Goal: Transaction & Acquisition: Purchase product/service

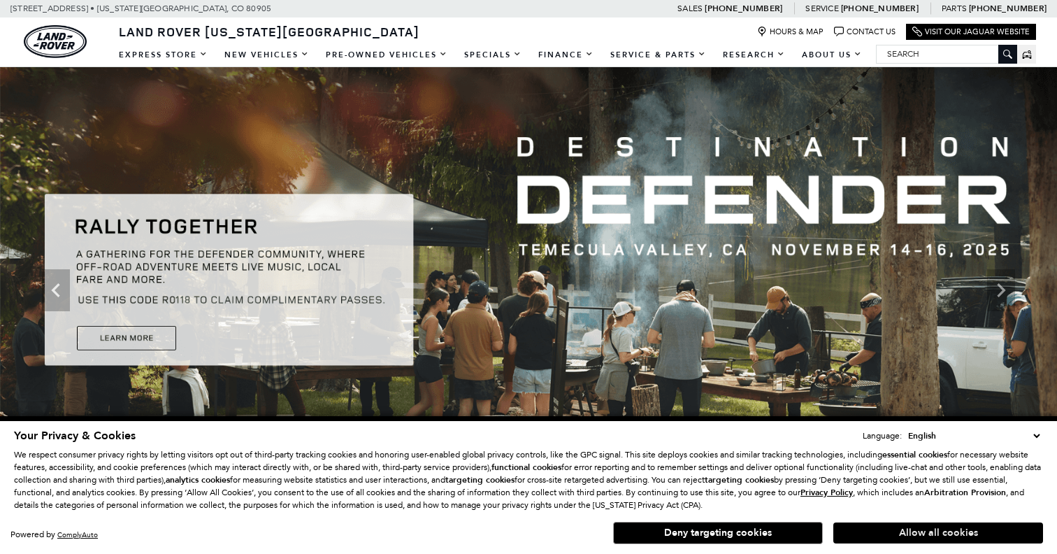
click at [922, 531] on button "Allow all cookies" at bounding box center [938, 532] width 210 height 21
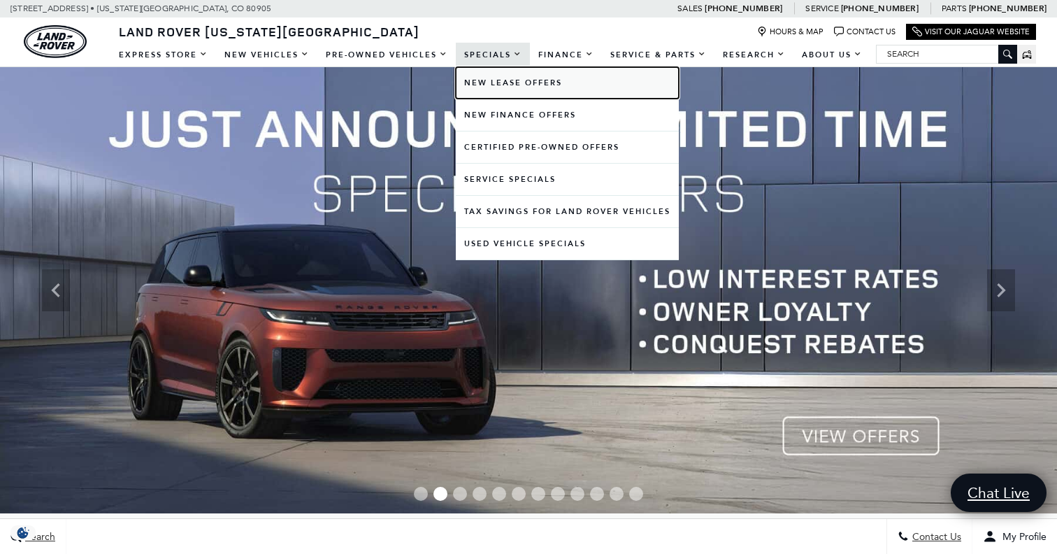
click at [477, 73] on link "New Lease Offers" at bounding box center [567, 82] width 223 height 31
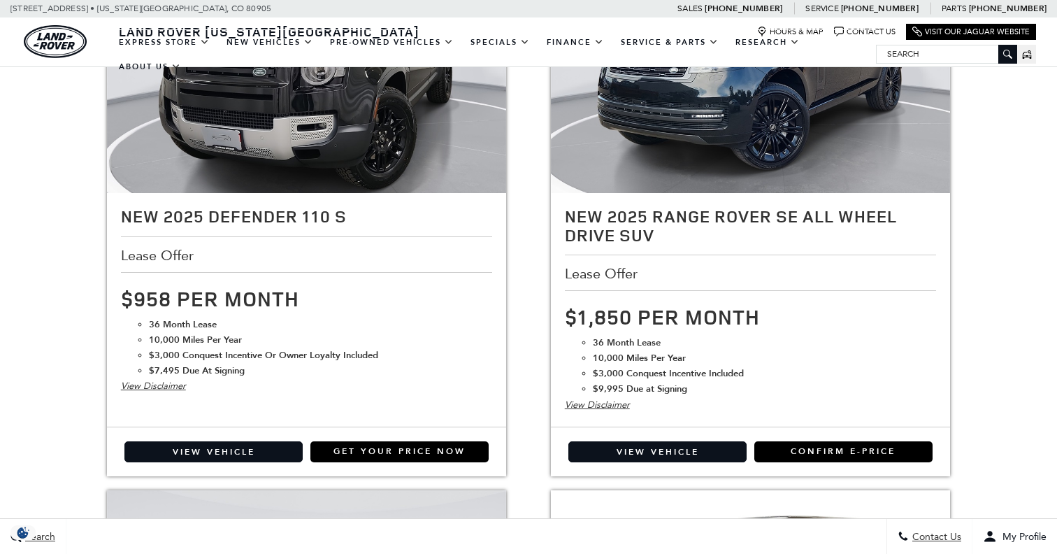
scroll to position [1518, 0]
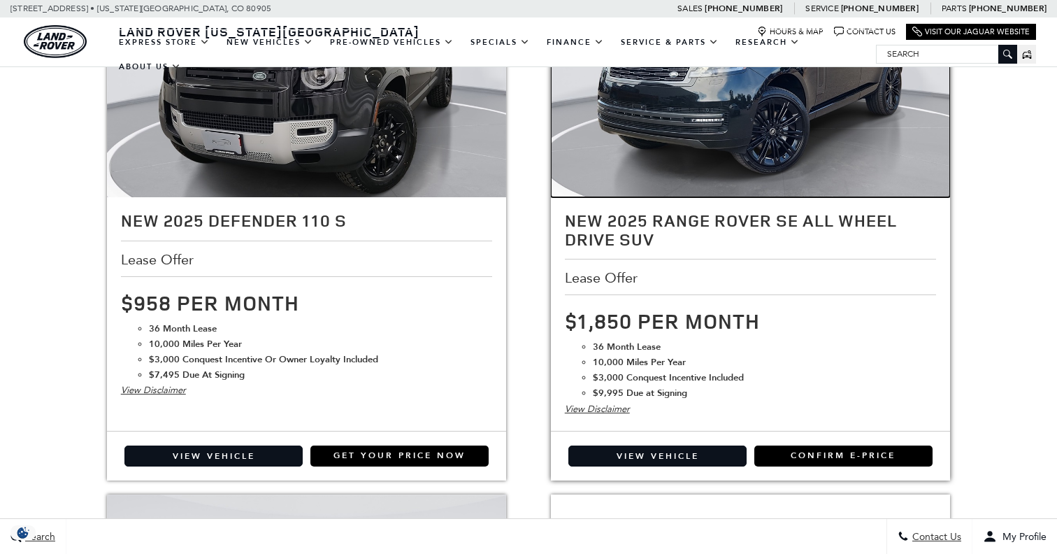
click at [700, 168] on img at bounding box center [751, 68] width 400 height 300
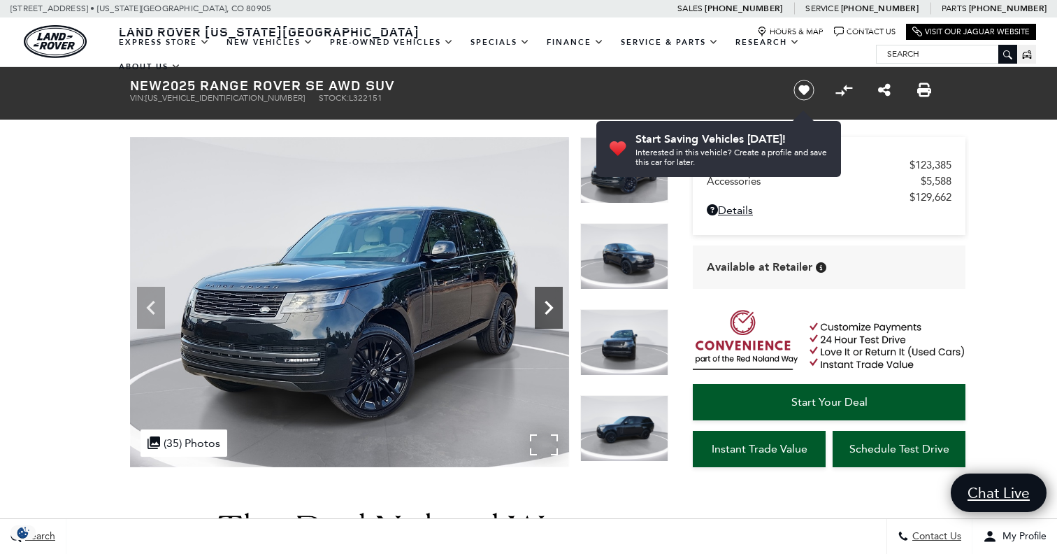
click at [557, 298] on icon "Next" at bounding box center [549, 308] width 28 height 28
click at [553, 306] on icon "Next" at bounding box center [549, 308] width 28 height 28
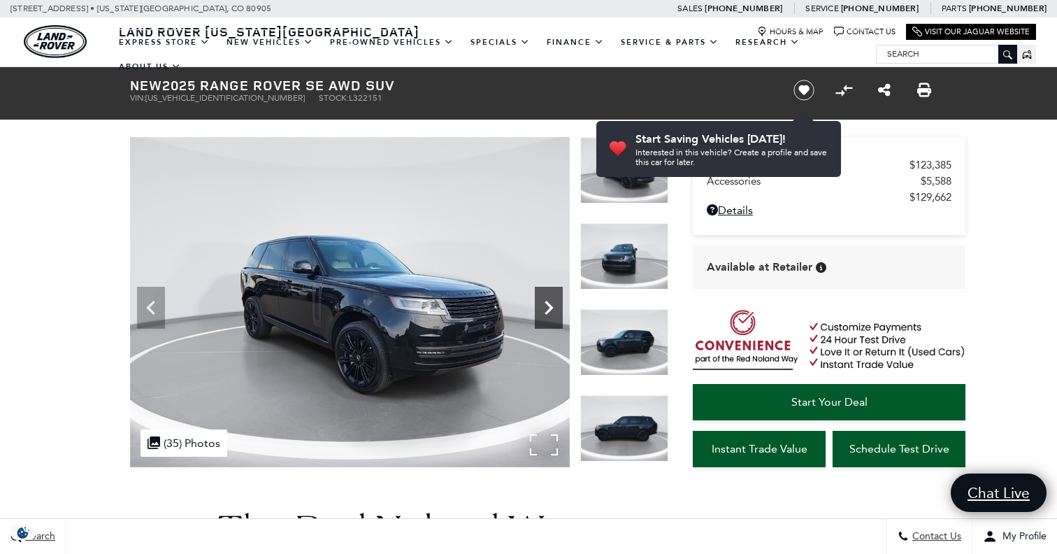
click at [554, 308] on icon "Next" at bounding box center [549, 308] width 28 height 28
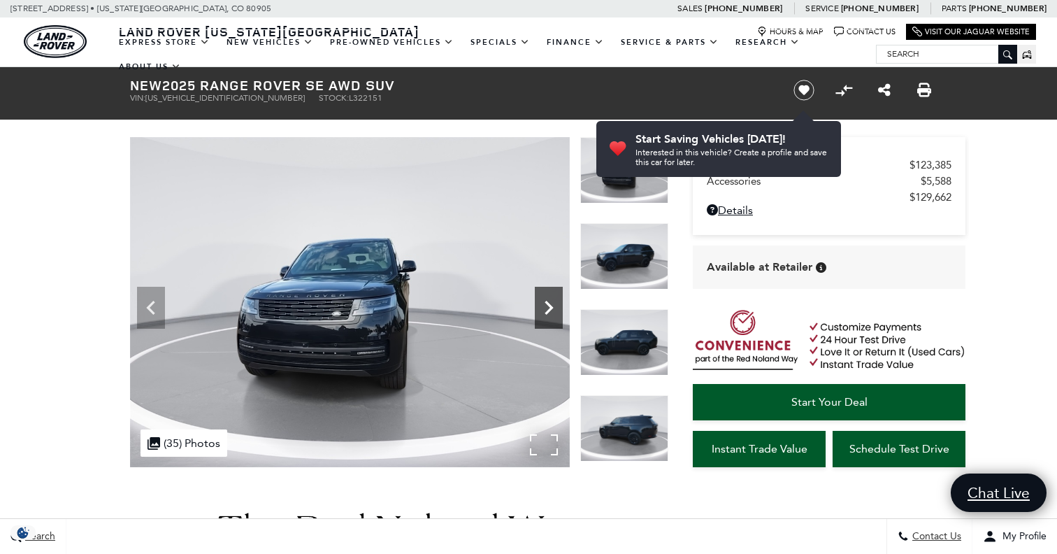
click at [556, 308] on icon "Next" at bounding box center [549, 308] width 28 height 28
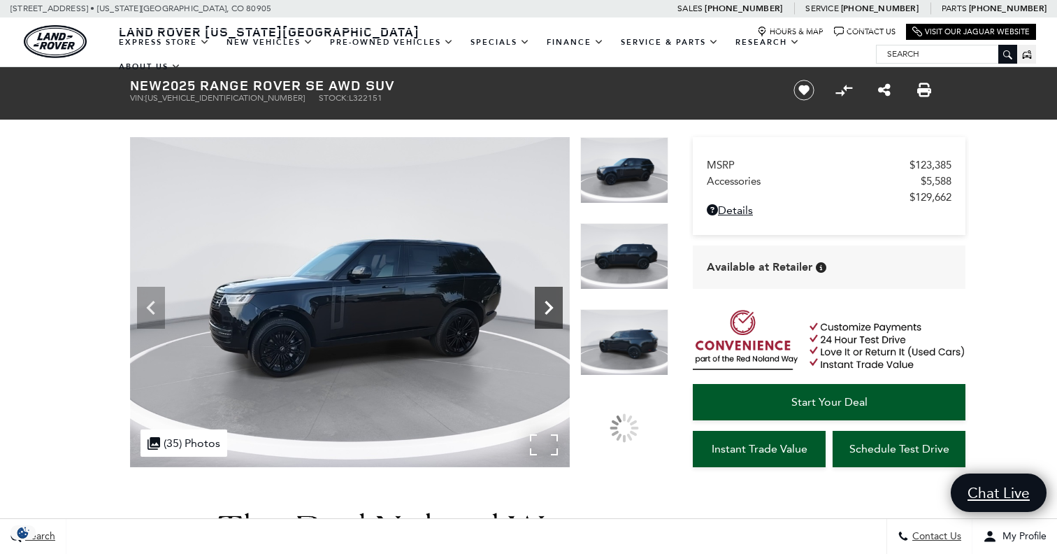
click at [556, 308] on icon "Next" at bounding box center [549, 308] width 28 height 28
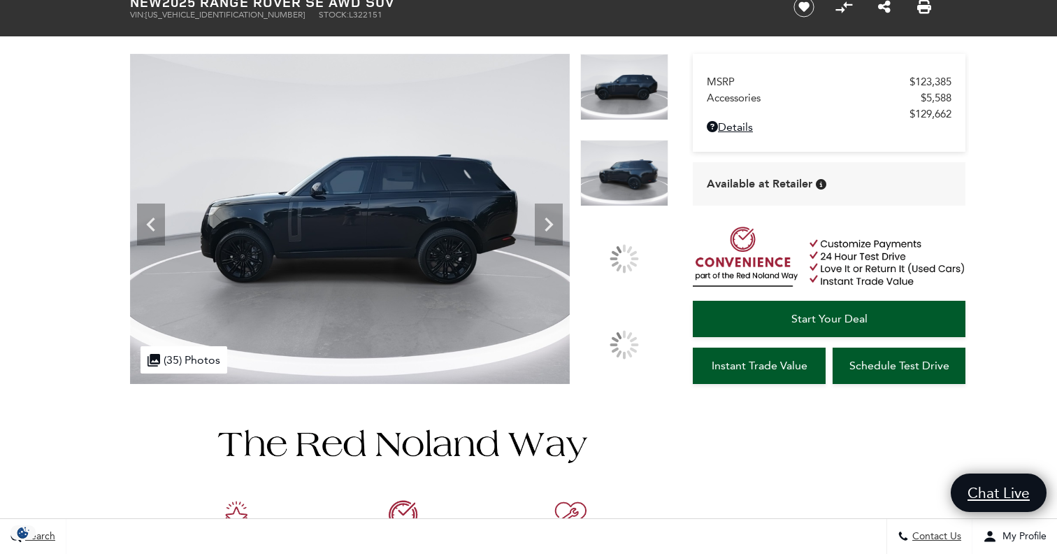
scroll to position [160, 0]
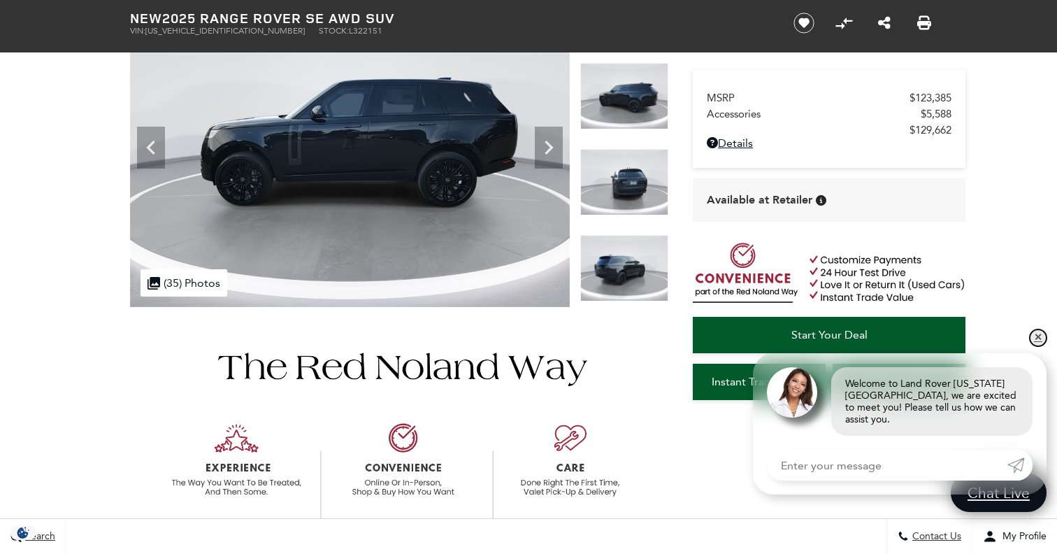
click at [1044, 346] on link "✕" at bounding box center [1038, 337] width 17 height 17
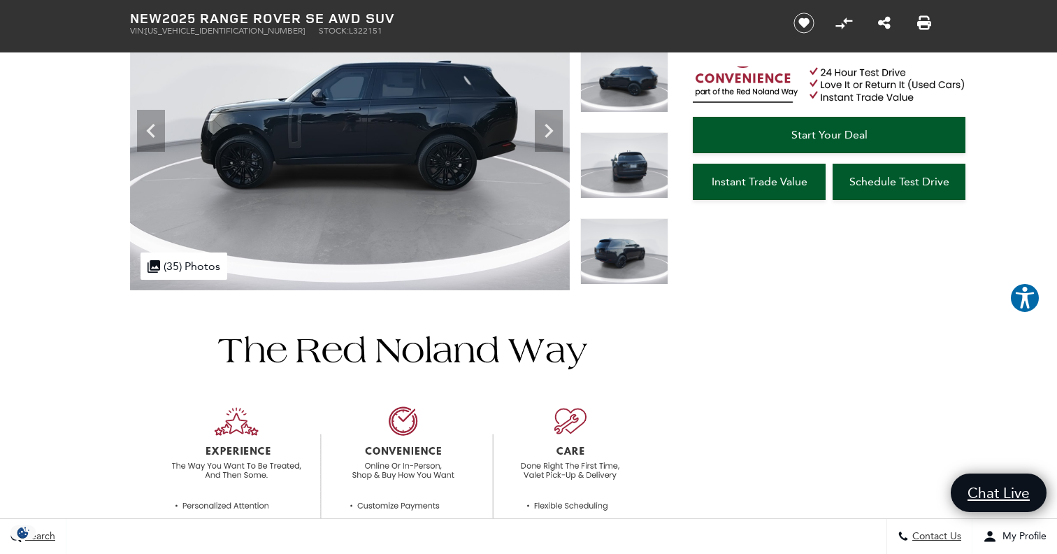
scroll to position [0, 0]
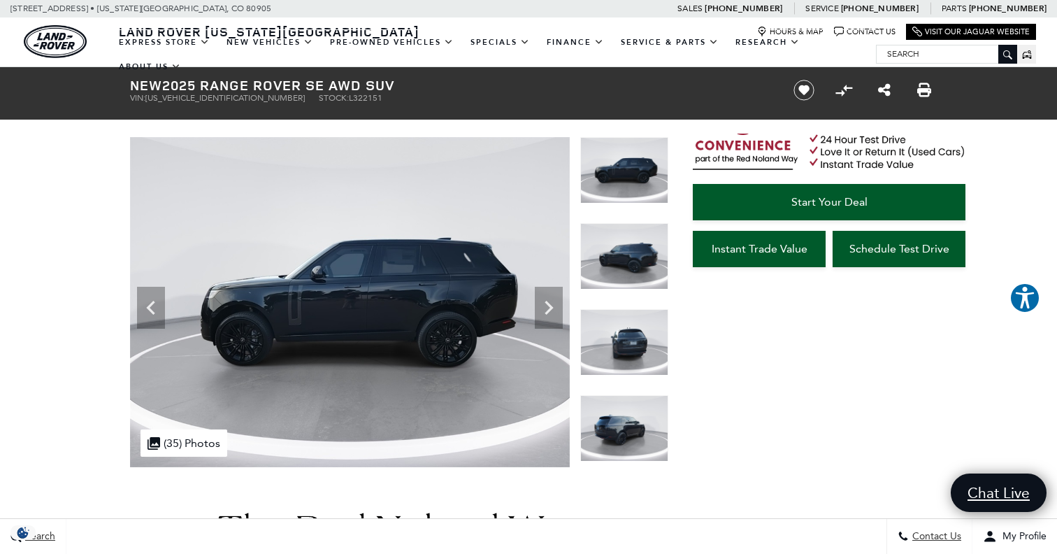
click at [638, 164] on img at bounding box center [624, 170] width 88 height 66
click at [616, 247] on img at bounding box center [624, 256] width 88 height 66
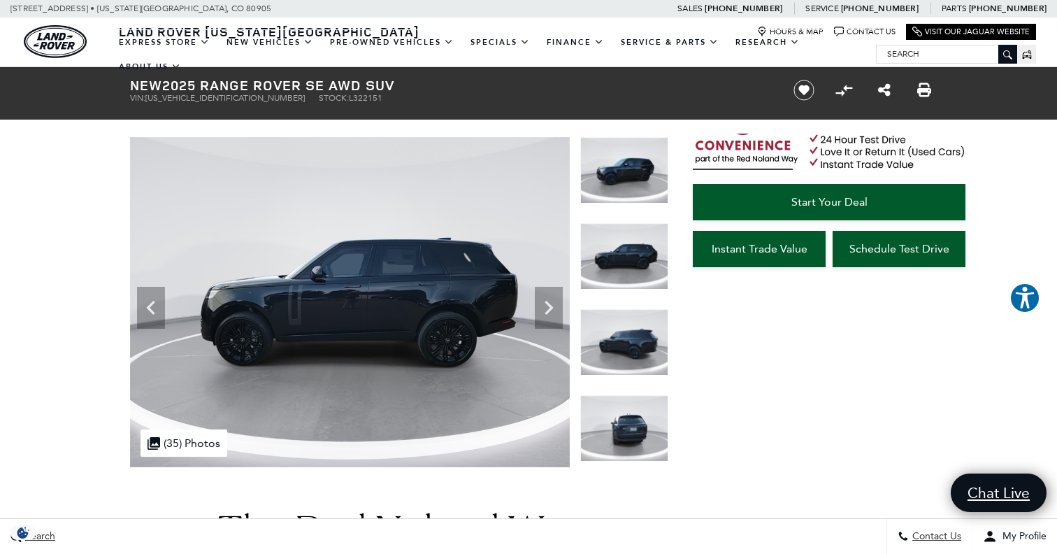
click at [608, 345] on img at bounding box center [624, 342] width 88 height 66
click at [618, 180] on img at bounding box center [624, 170] width 88 height 66
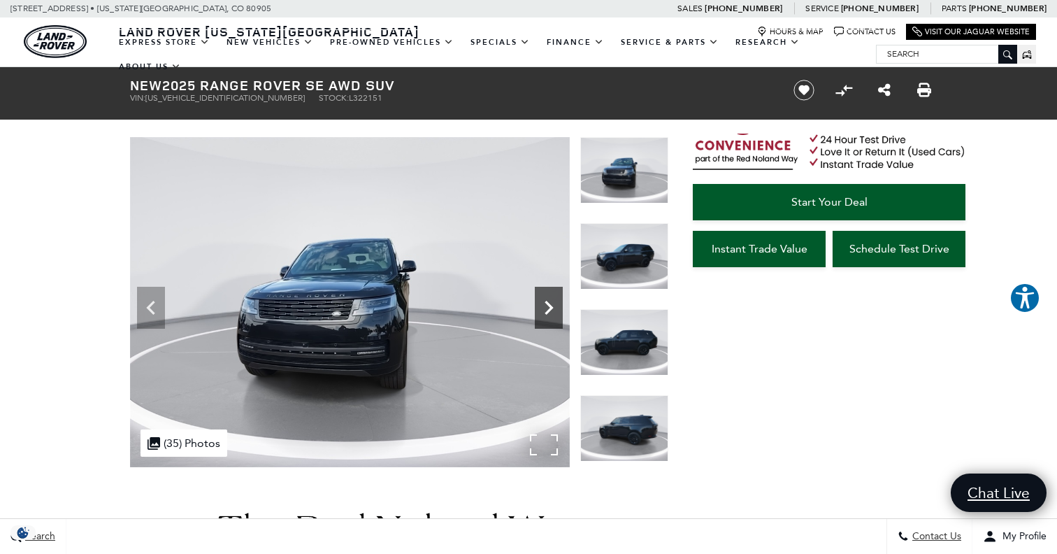
click at [545, 310] on icon "Next" at bounding box center [549, 308] width 28 height 28
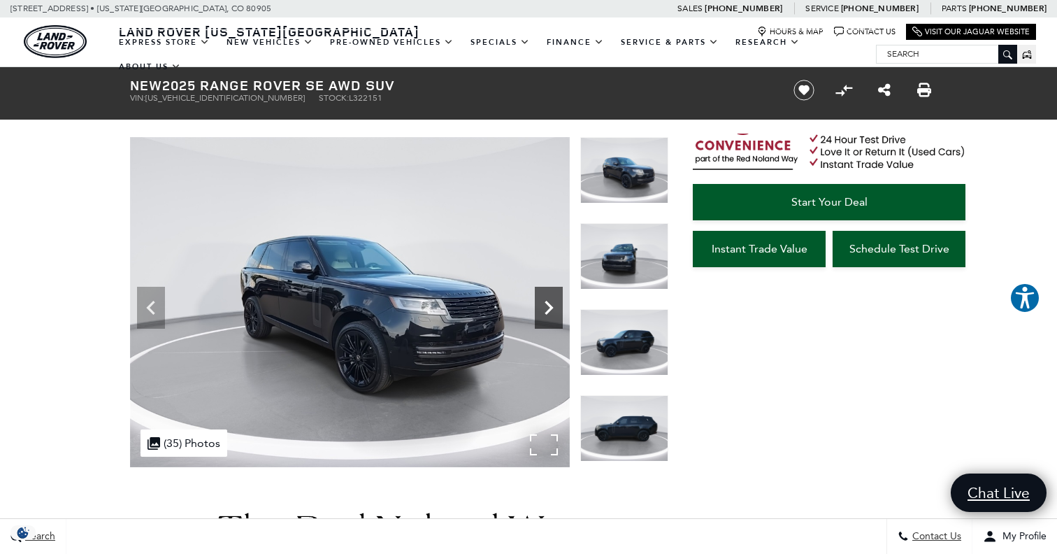
click at [545, 310] on icon "Next" at bounding box center [549, 308] width 28 height 28
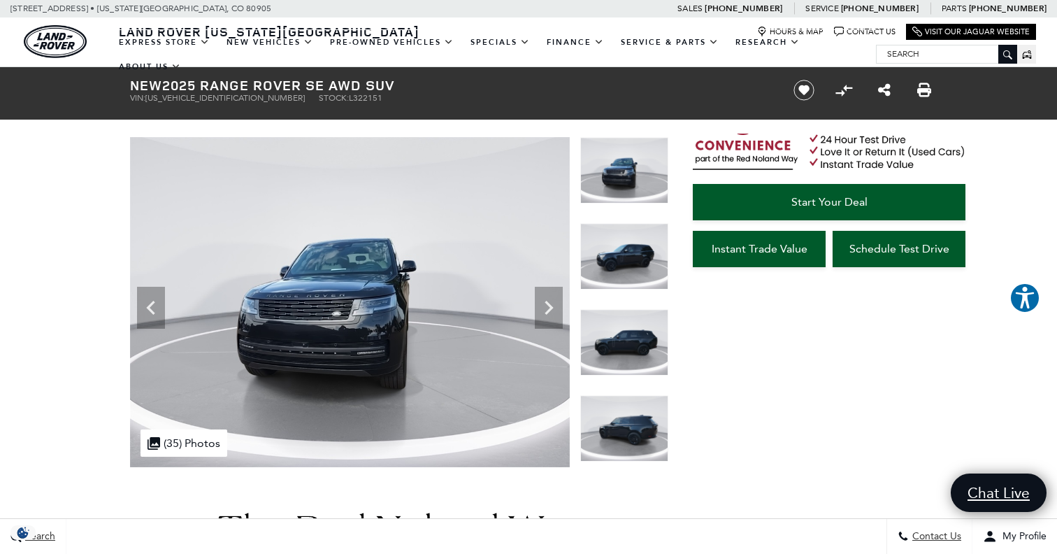
click at [633, 225] on img at bounding box center [624, 256] width 88 height 66
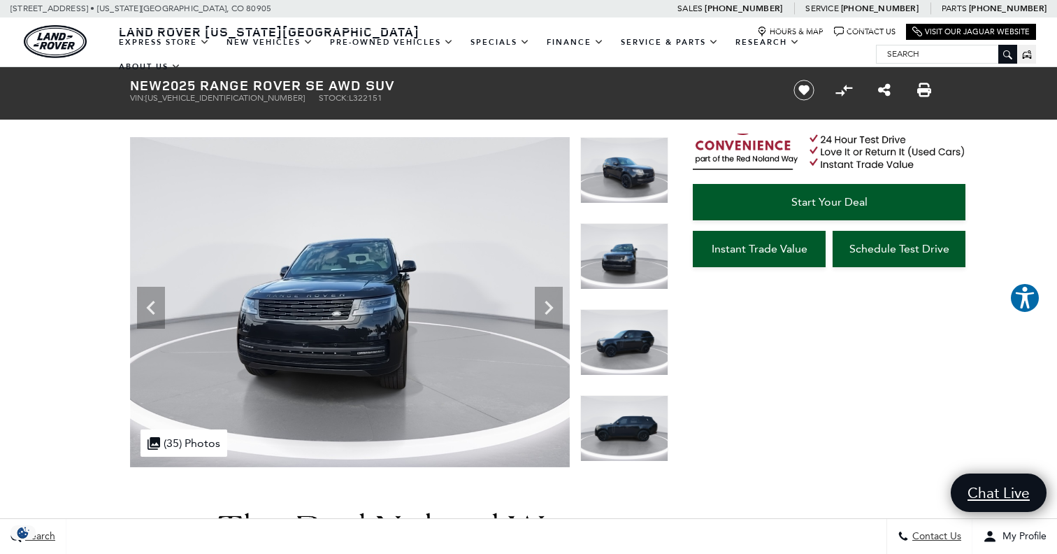
click at [628, 231] on img at bounding box center [624, 256] width 88 height 66
click at [628, 181] on img at bounding box center [624, 170] width 88 height 66
click at [598, 255] on img at bounding box center [624, 256] width 88 height 66
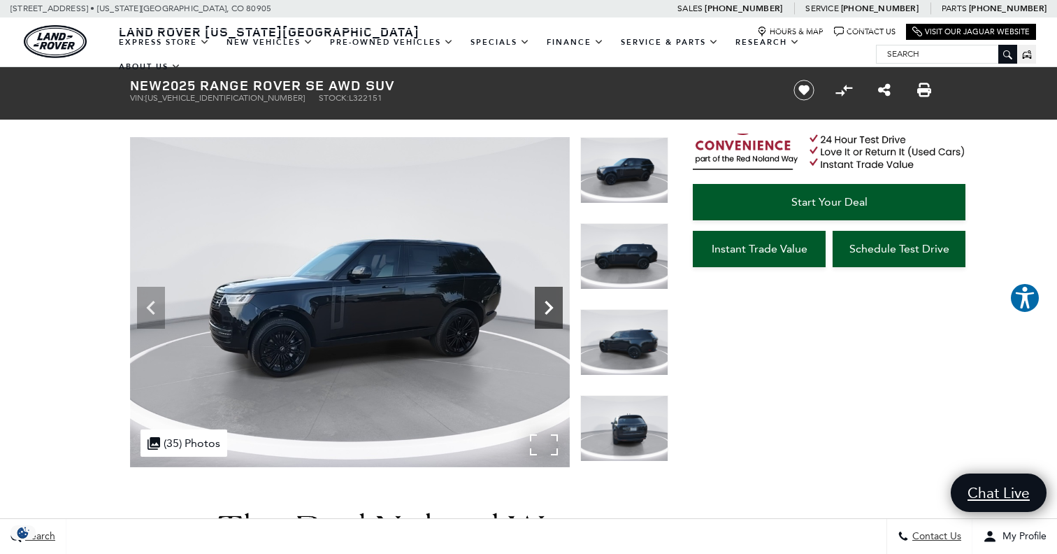
click at [545, 308] on icon "Next" at bounding box center [549, 308] width 28 height 28
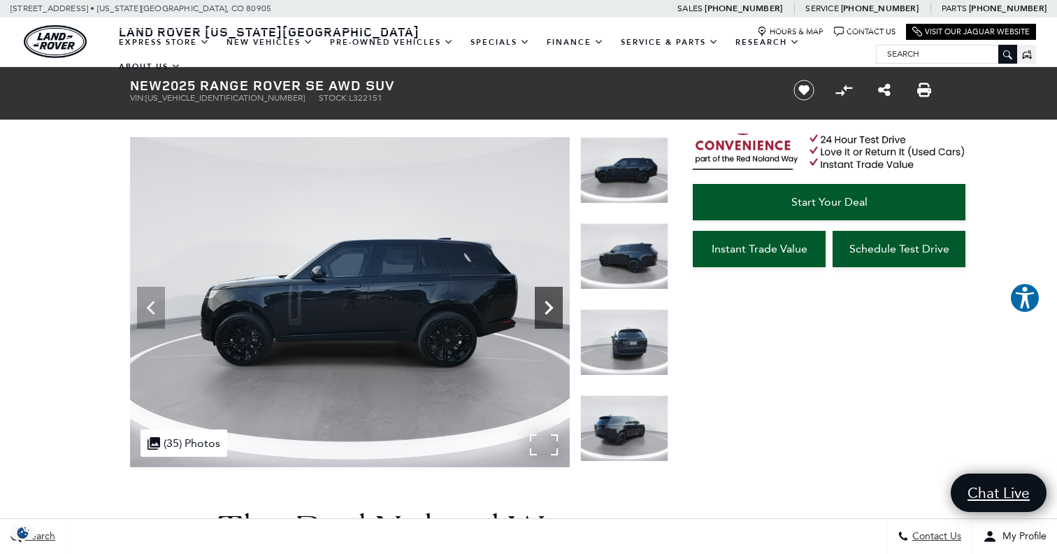
click at [545, 308] on icon "Next" at bounding box center [549, 308] width 28 height 28
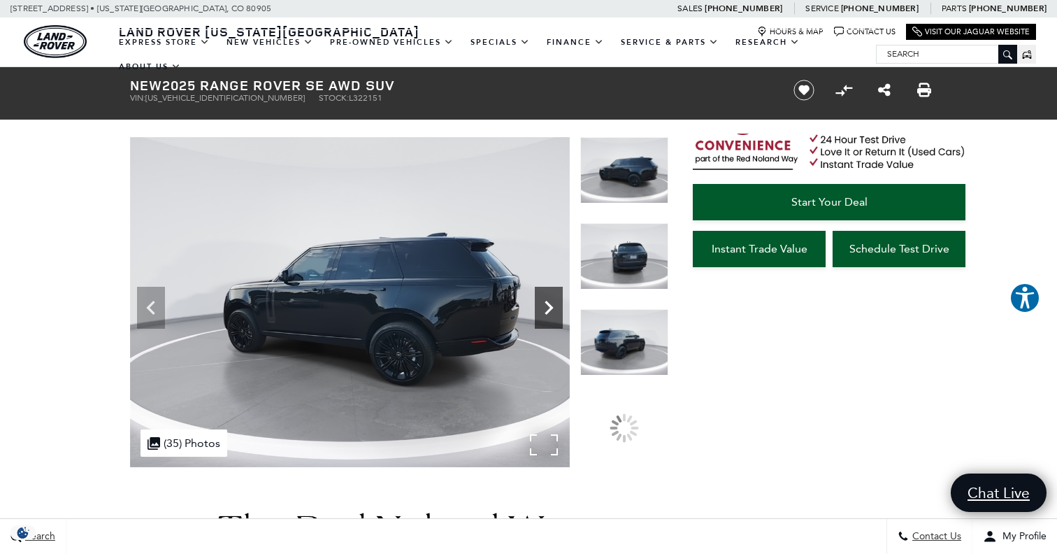
click at [546, 310] on icon "Next" at bounding box center [549, 308] width 28 height 28
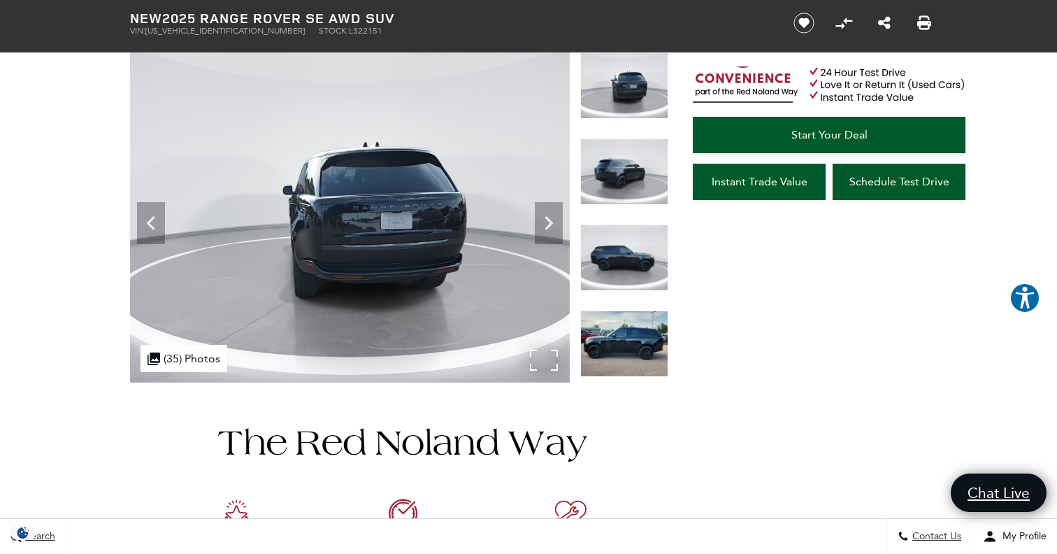
scroll to position [154, 0]
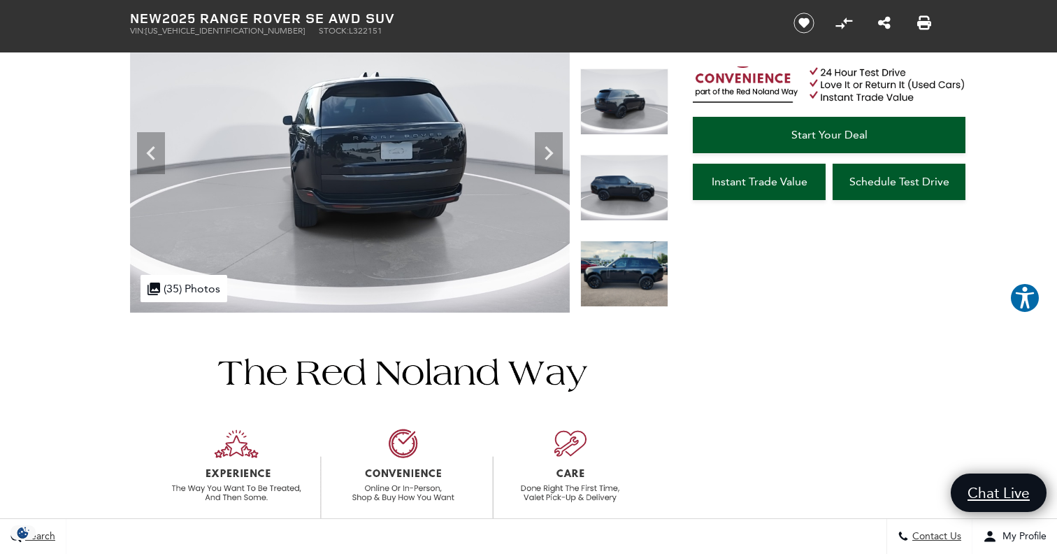
click at [630, 258] on img at bounding box center [624, 273] width 88 height 66
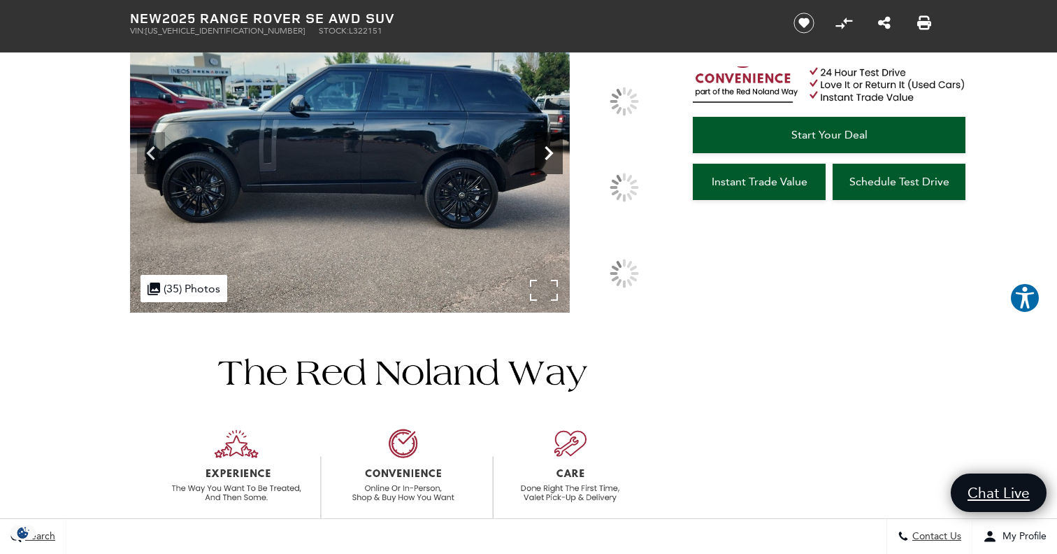
click at [552, 156] on icon "Next" at bounding box center [549, 153] width 28 height 28
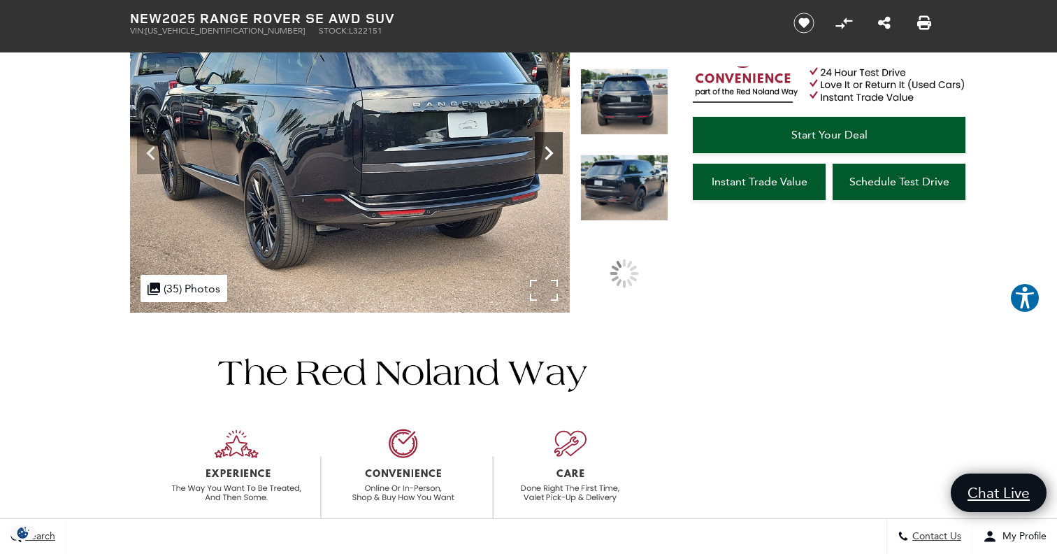
click at [552, 156] on icon "Next" at bounding box center [549, 153] width 28 height 28
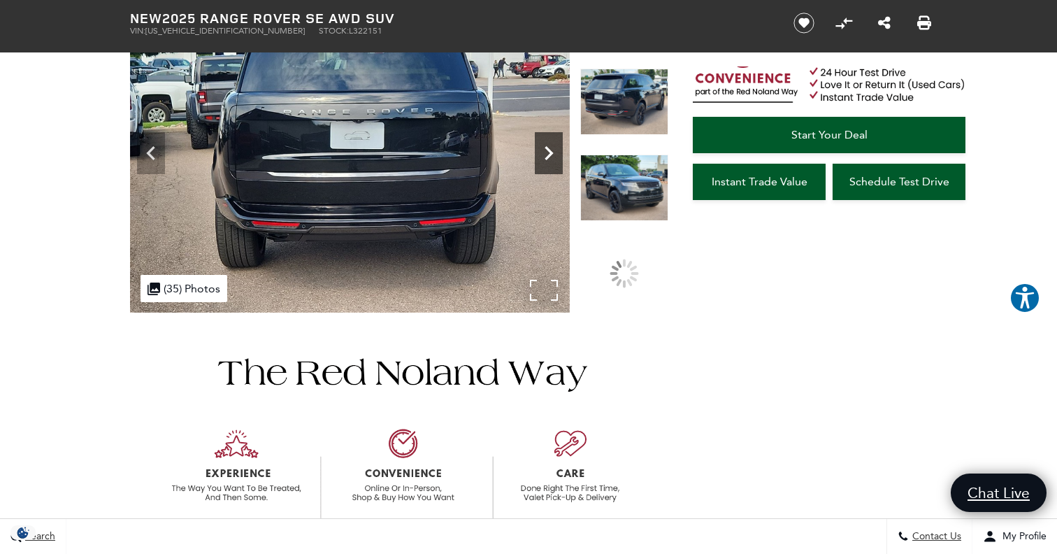
click at [552, 156] on icon "Next" at bounding box center [549, 153] width 28 height 28
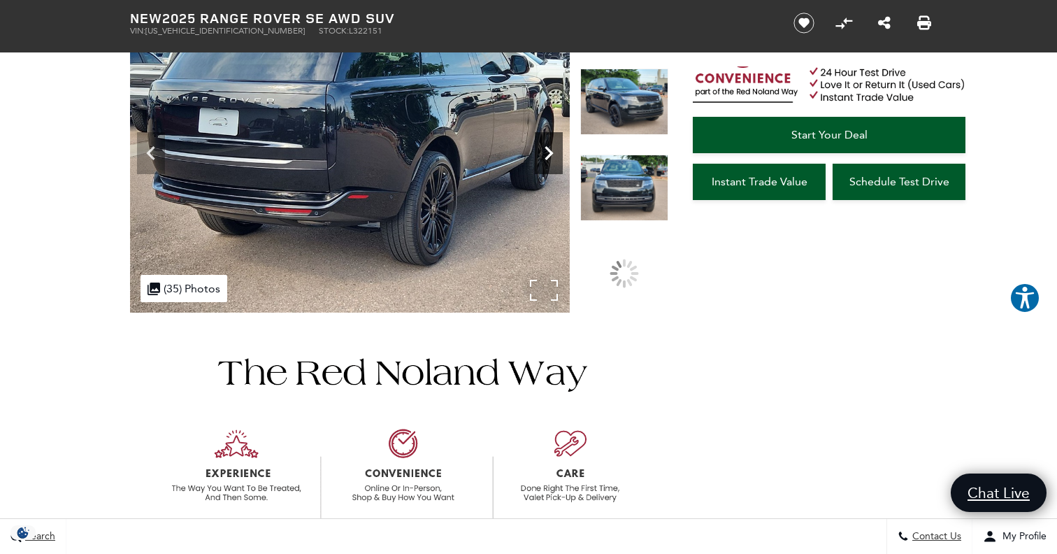
click at [552, 156] on icon "Next" at bounding box center [549, 153] width 28 height 28
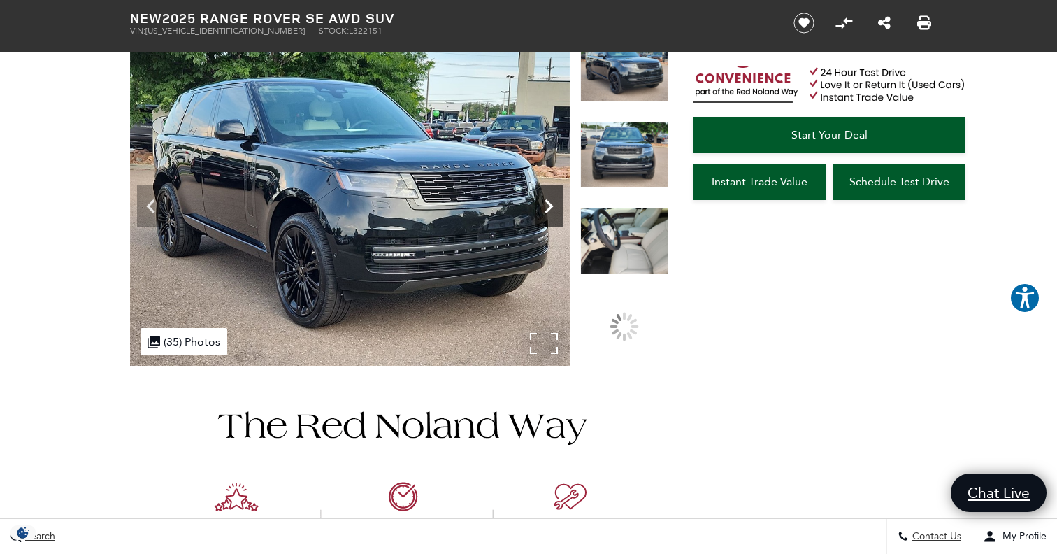
scroll to position [78, 0]
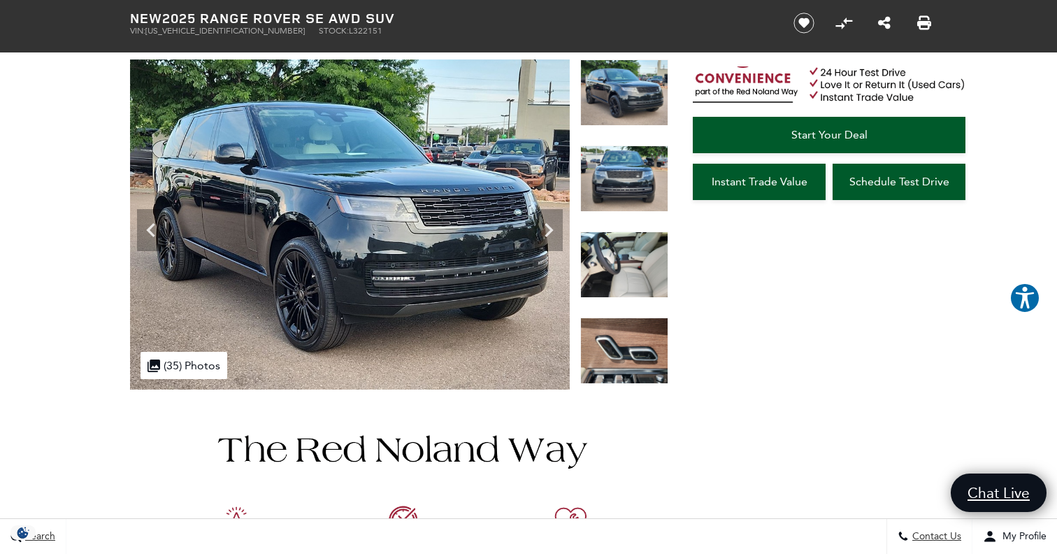
click at [596, 277] on img at bounding box center [624, 264] width 88 height 66
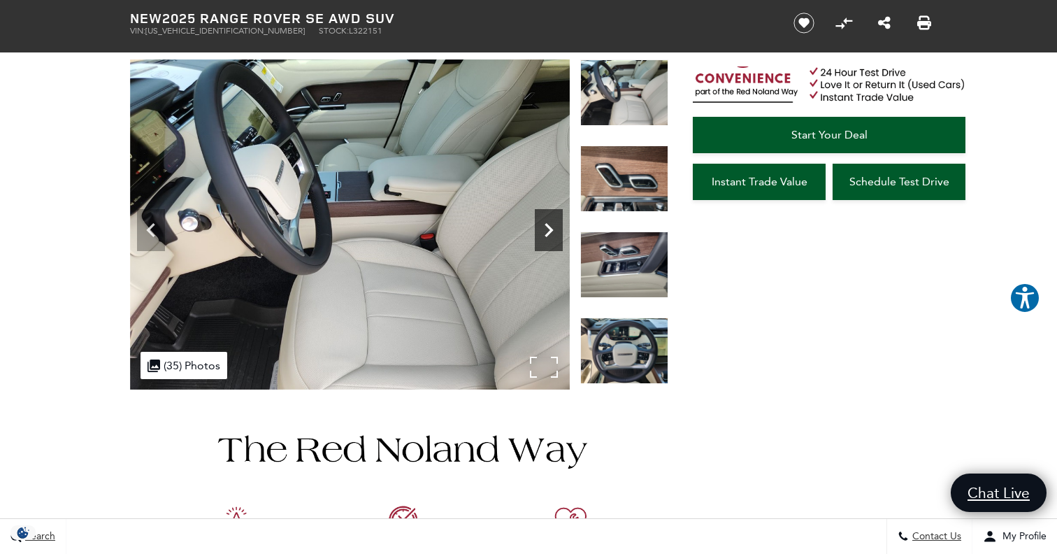
click at [551, 229] on icon "Next" at bounding box center [549, 230] width 8 height 14
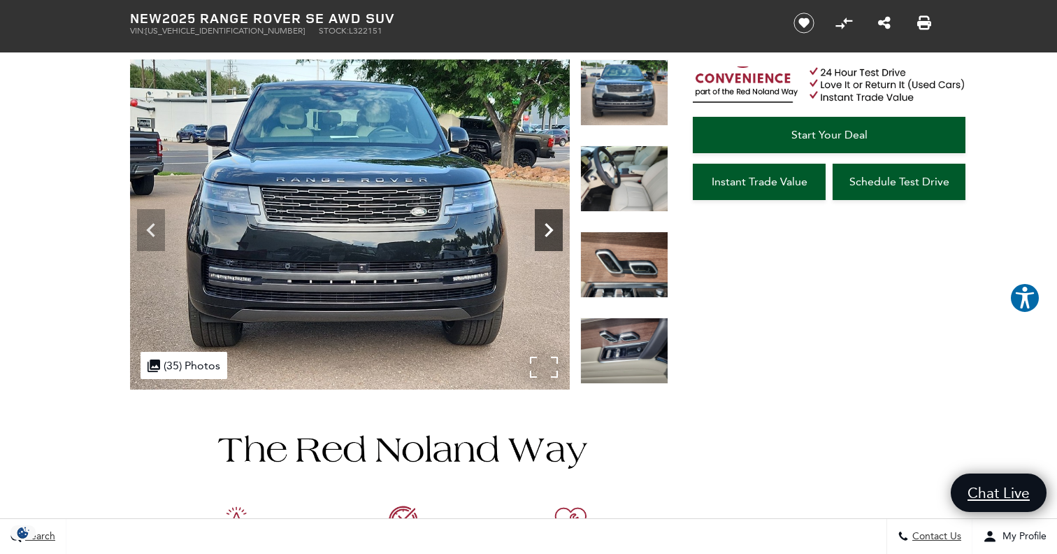
click at [551, 229] on icon "Next" at bounding box center [549, 230] width 8 height 14
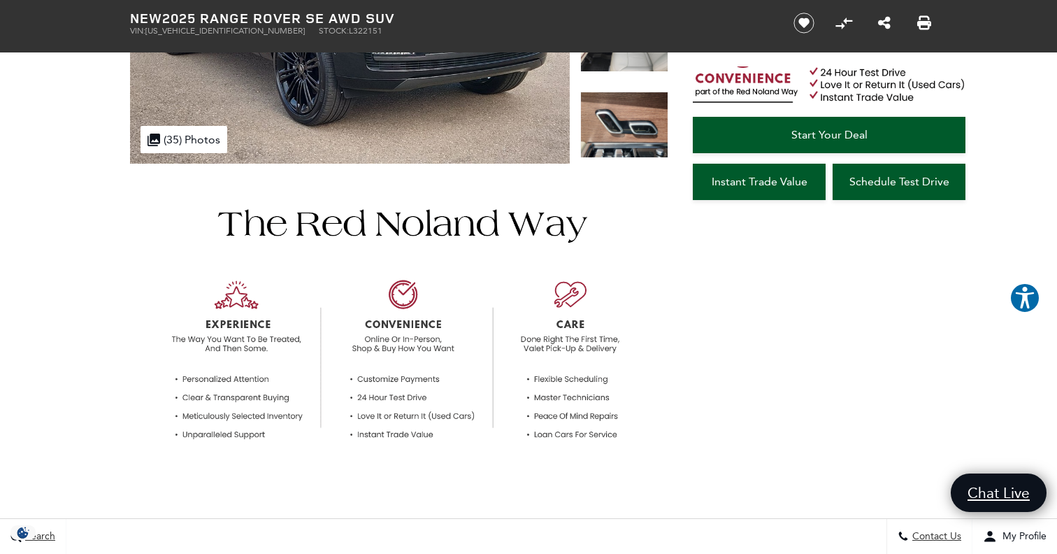
scroll to position [0, 0]
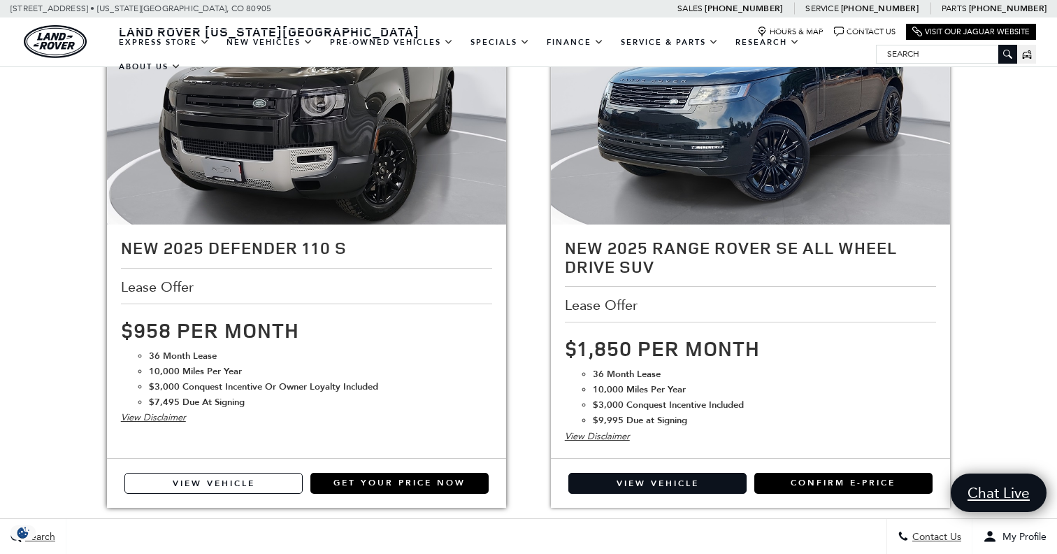
scroll to position [1506, 0]
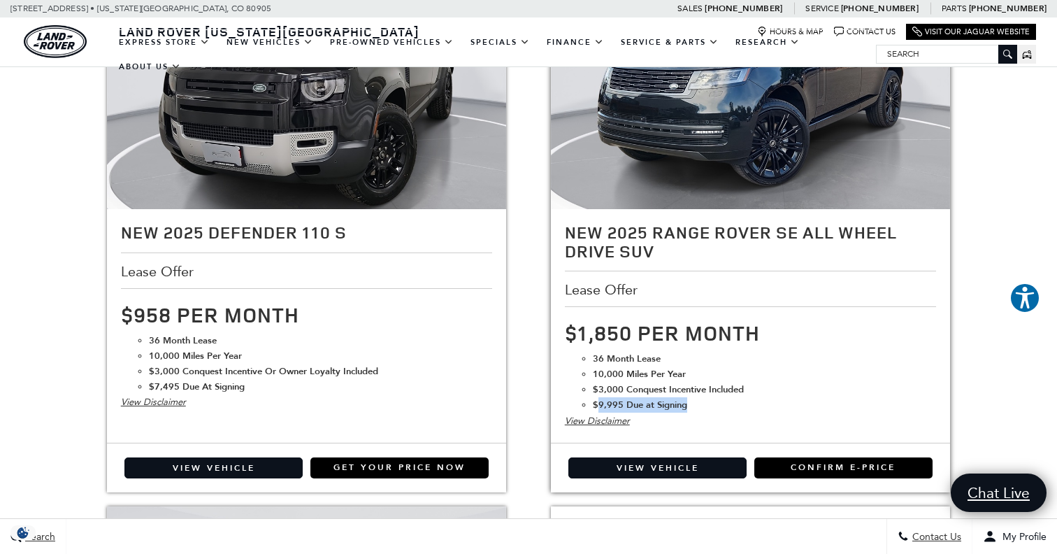
drag, startPoint x: 598, startPoint y: 410, endPoint x: 690, endPoint y: 410, distance: 92.3
click at [690, 410] on li "$9,995 Due at Signing" at bounding box center [765, 404] width 344 height 15
drag, startPoint x: 690, startPoint y: 410, endPoint x: 593, endPoint y: 406, distance: 97.2
click at [593, 406] on li "$9,995 Due at Signing" at bounding box center [765, 404] width 344 height 15
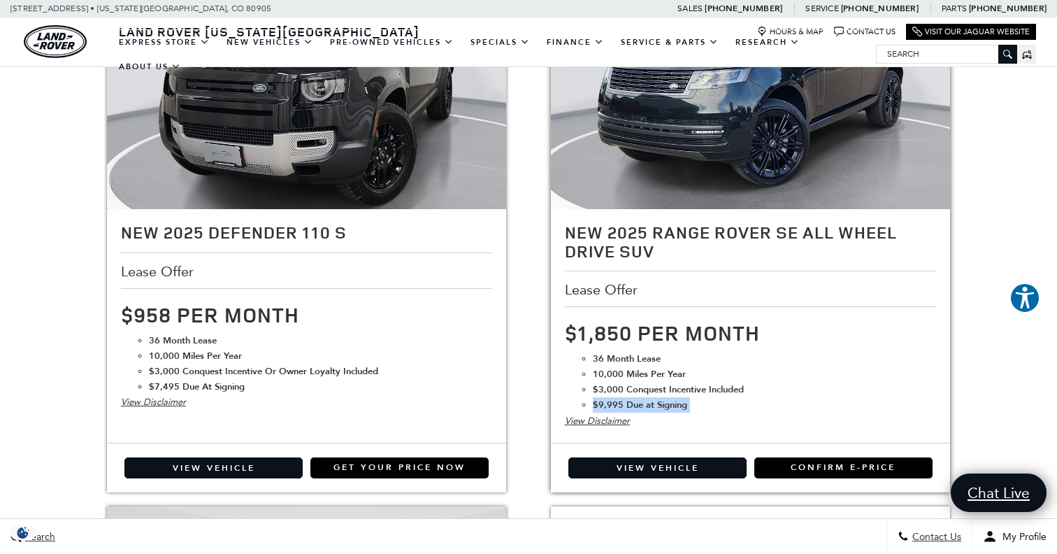
click at [593, 406] on strong "$9,995 Due at Signing" at bounding box center [640, 404] width 94 height 13
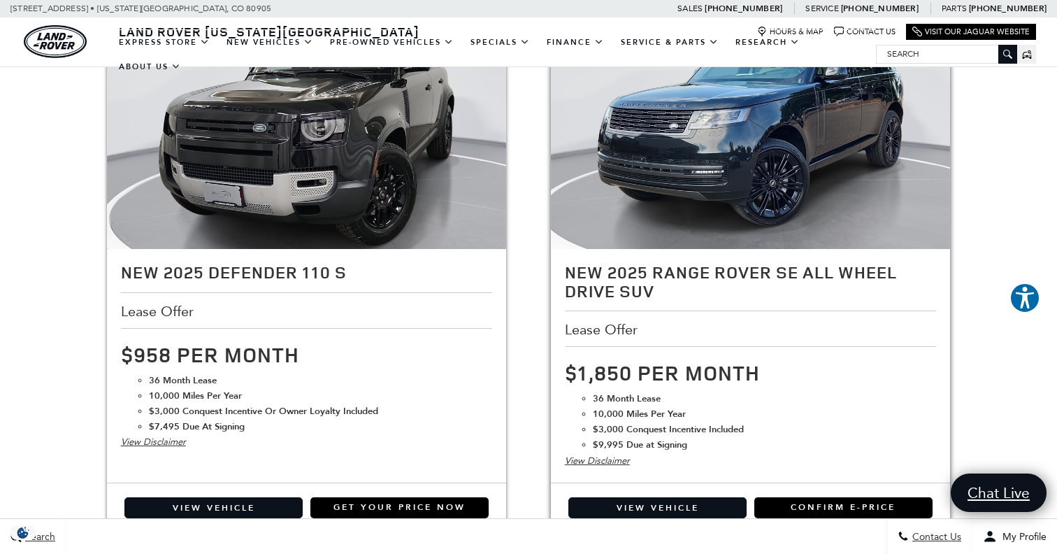
scroll to position [1467, 0]
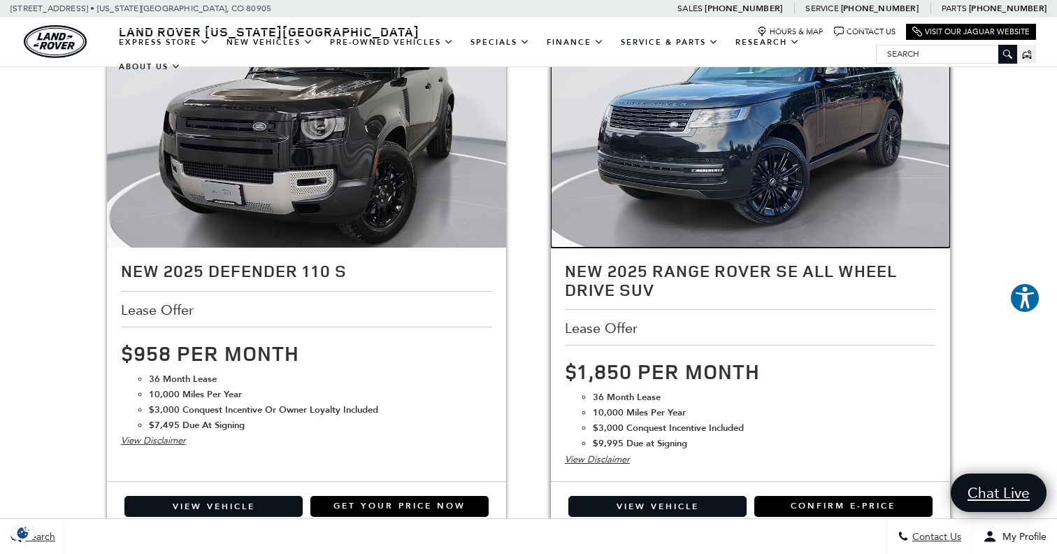
click at [772, 196] on img at bounding box center [751, 118] width 400 height 300
